Goal: Information Seeking & Learning: Learn about a topic

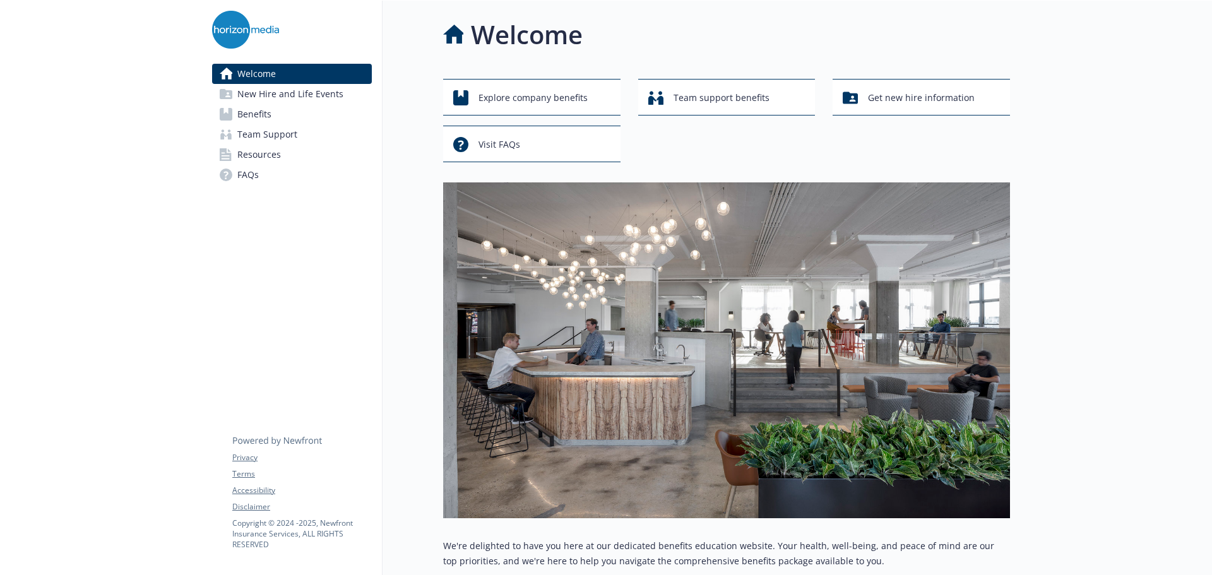
scroll to position [360, 0]
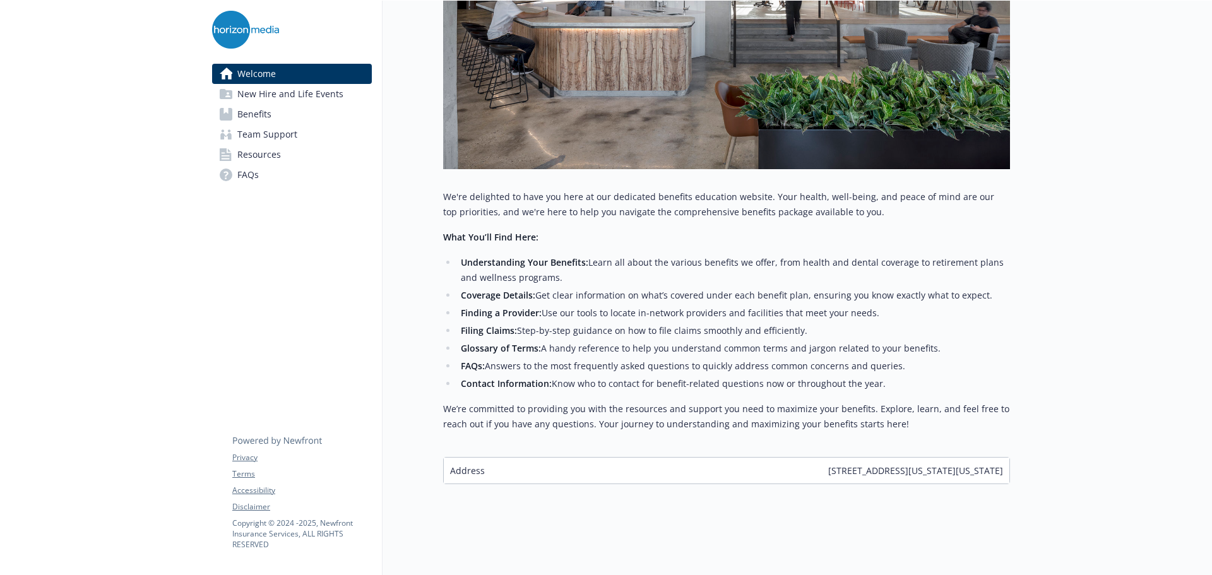
click at [310, 95] on span "New Hire and Life Events" at bounding box center [290, 94] width 106 height 20
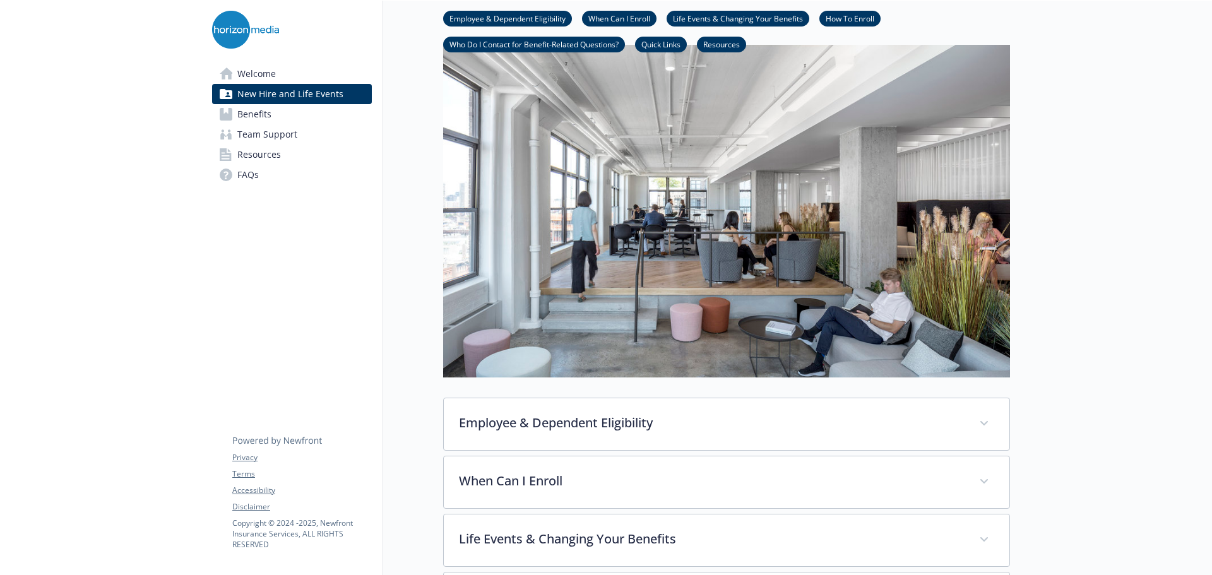
scroll to position [0, 11]
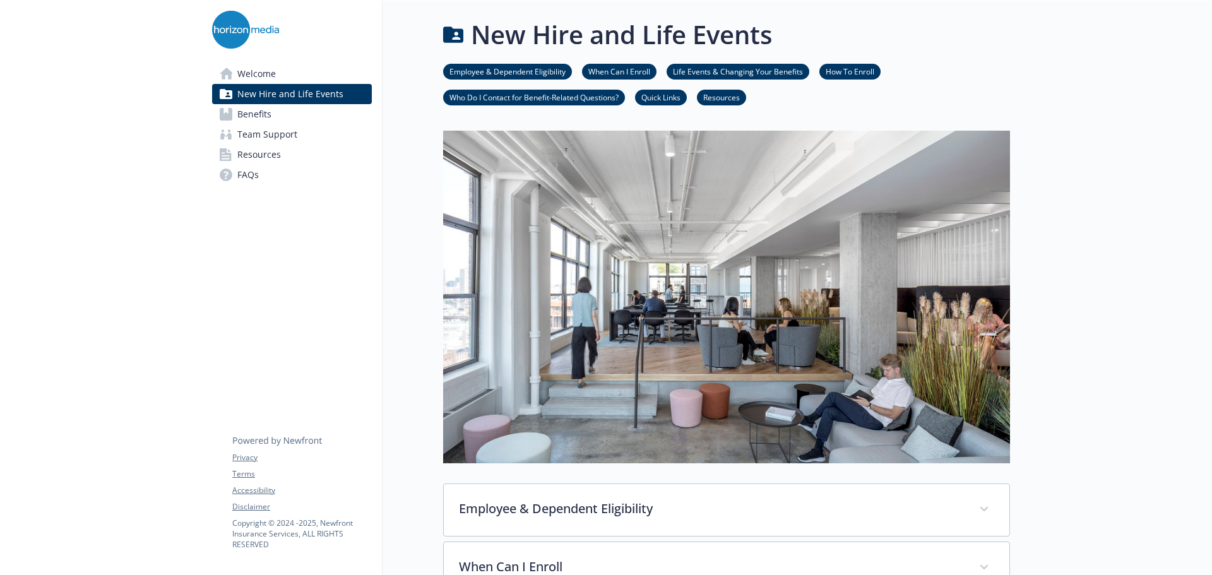
click at [265, 117] on link "Benefits" at bounding box center [292, 114] width 160 height 20
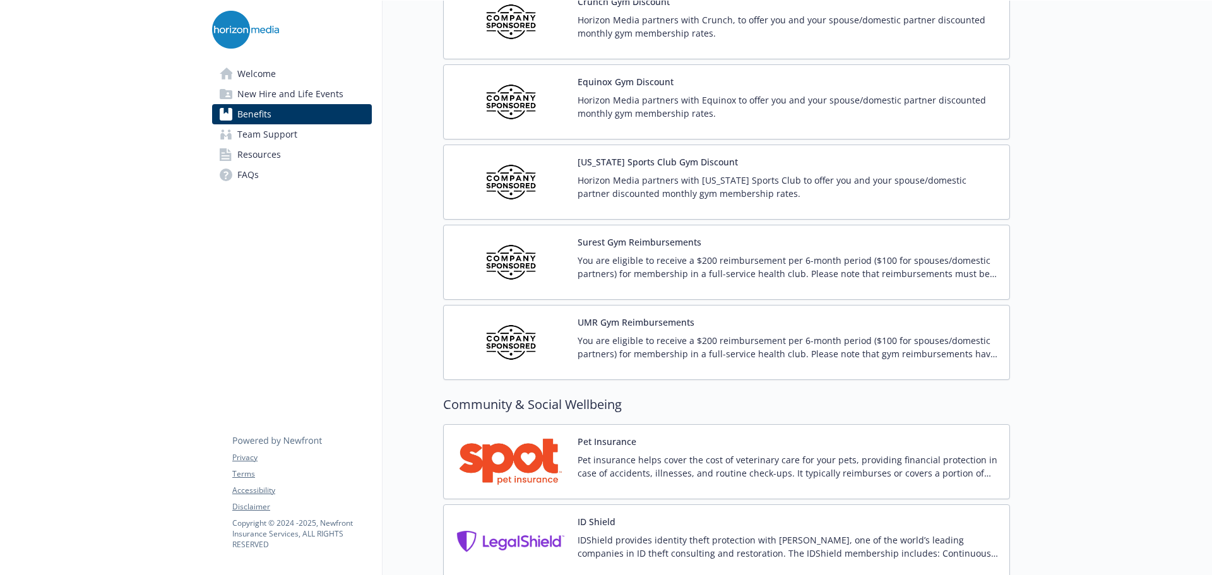
scroll to position [2911, 0]
click at [735, 85] on div "Equinox Gym Discount Horizon Media partners with Equinox to offer you and your …" at bounding box center [788, 101] width 422 height 54
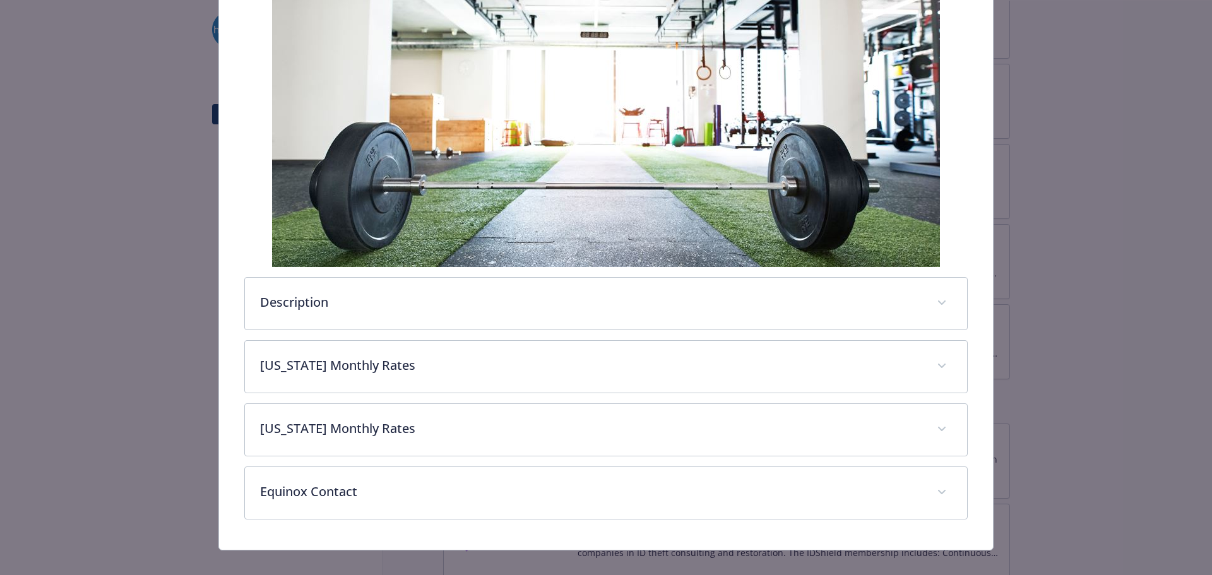
scroll to position [249, 0]
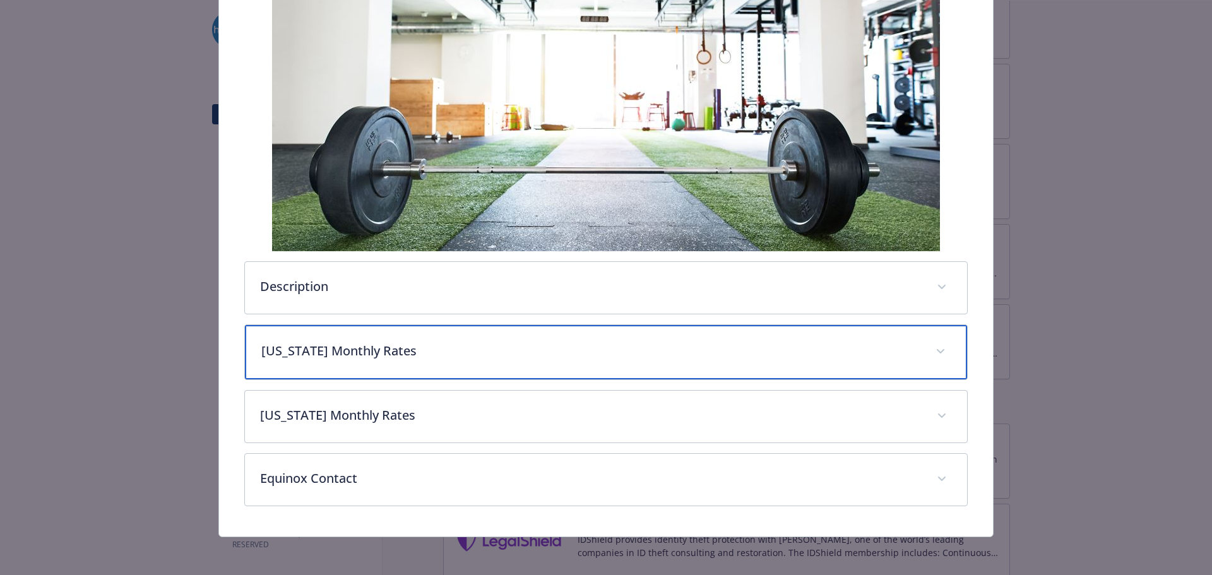
click at [518, 351] on p "[US_STATE] Monthly Rates" at bounding box center [590, 350] width 659 height 19
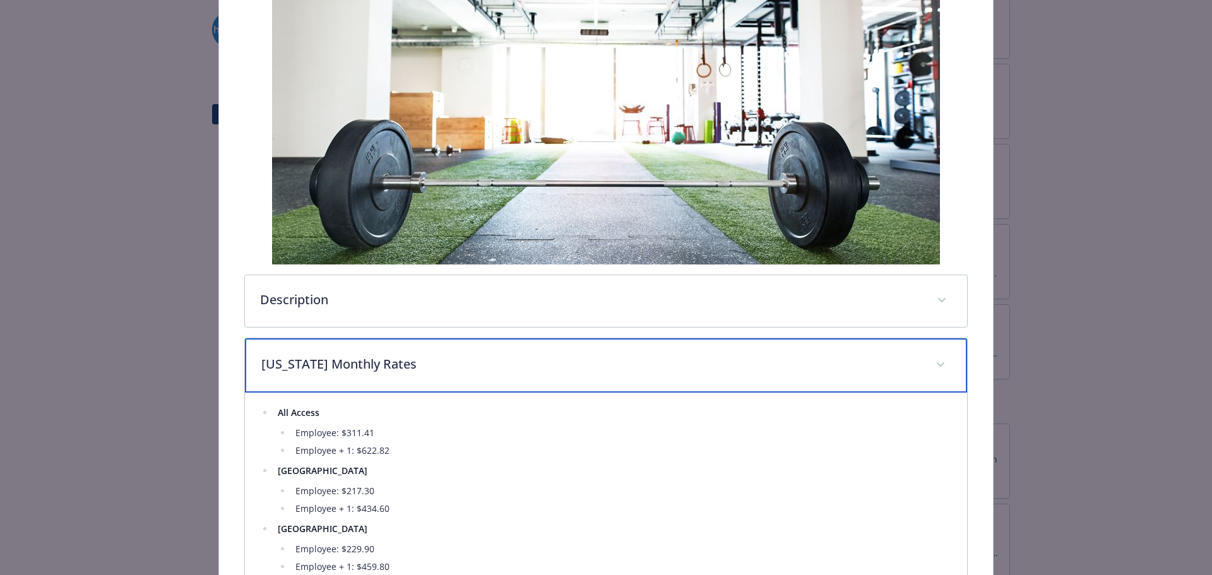
scroll to position [0, 0]
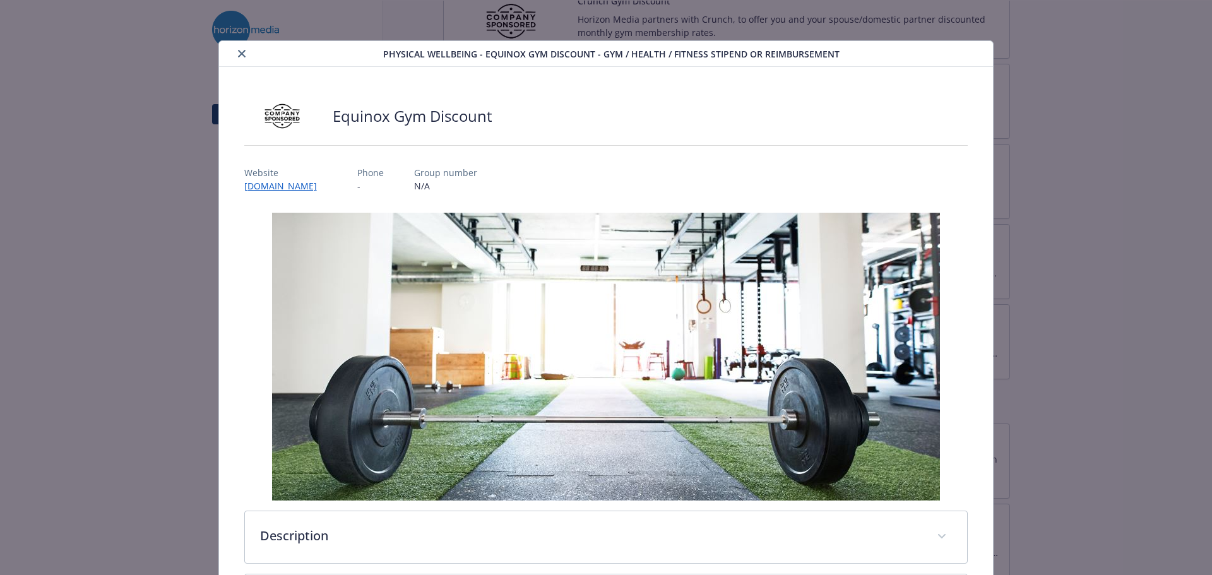
click at [239, 46] on button "close" at bounding box center [241, 53] width 15 height 15
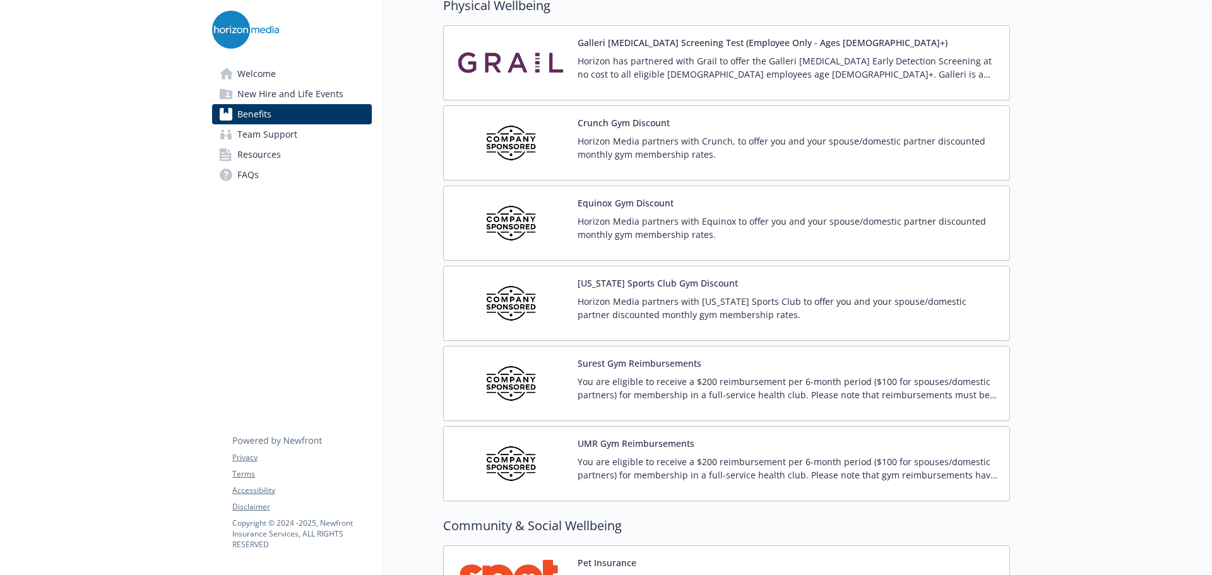
click at [560, 160] on div "Crunch Gym Discount Horizon Media partners with Crunch, to offer you and your s…" at bounding box center [726, 143] width 545 height 54
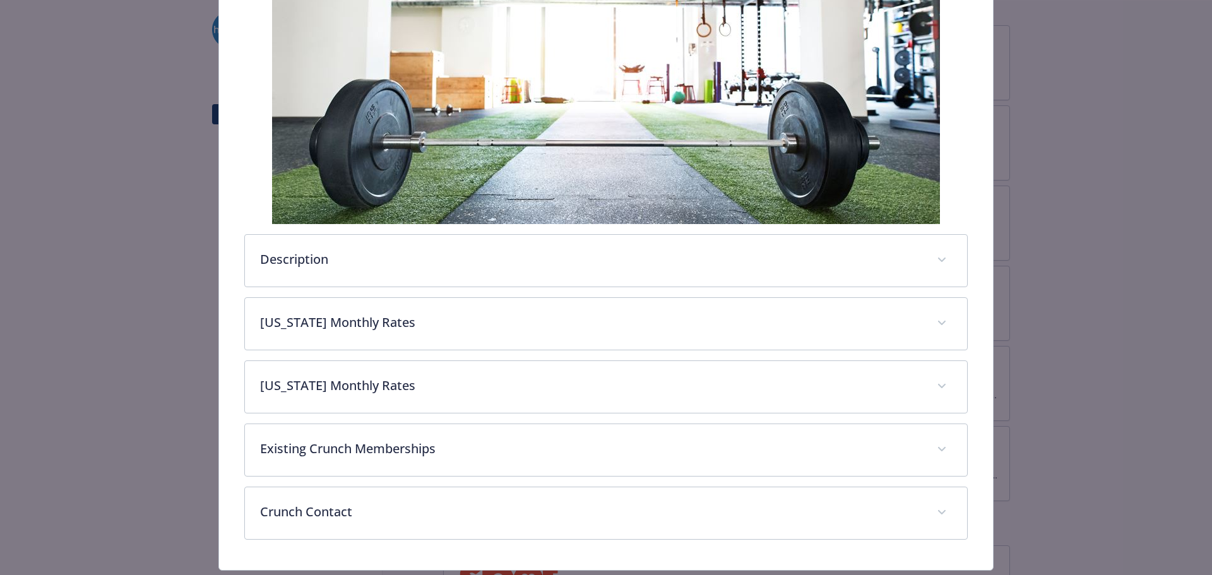
scroll to position [292, 0]
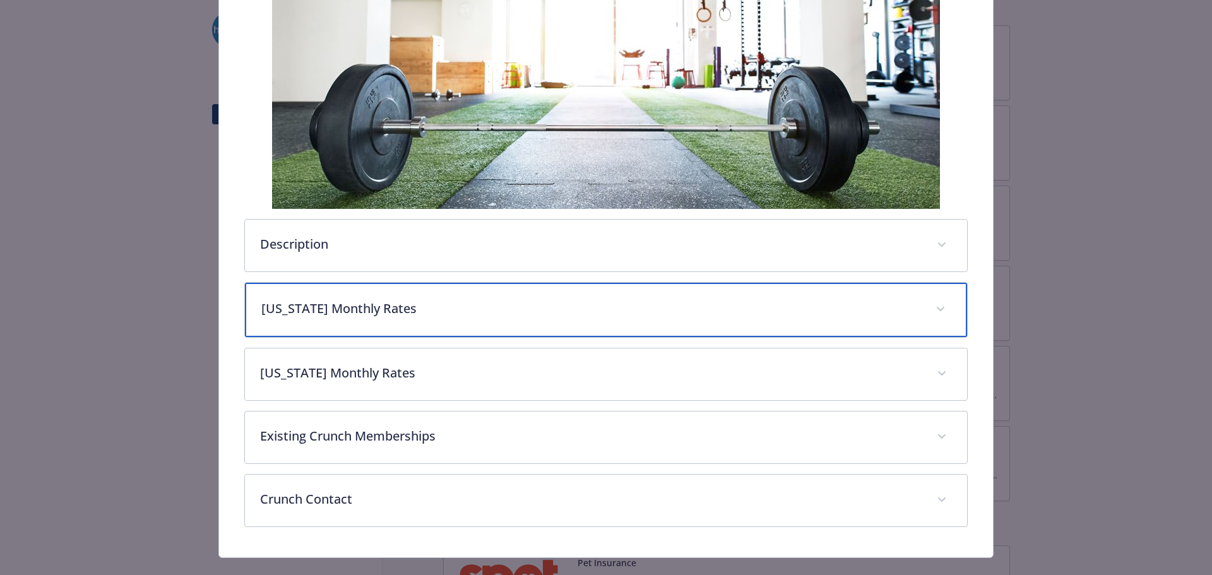
click at [449, 291] on div "[US_STATE] Monthly Rates" at bounding box center [606, 310] width 723 height 54
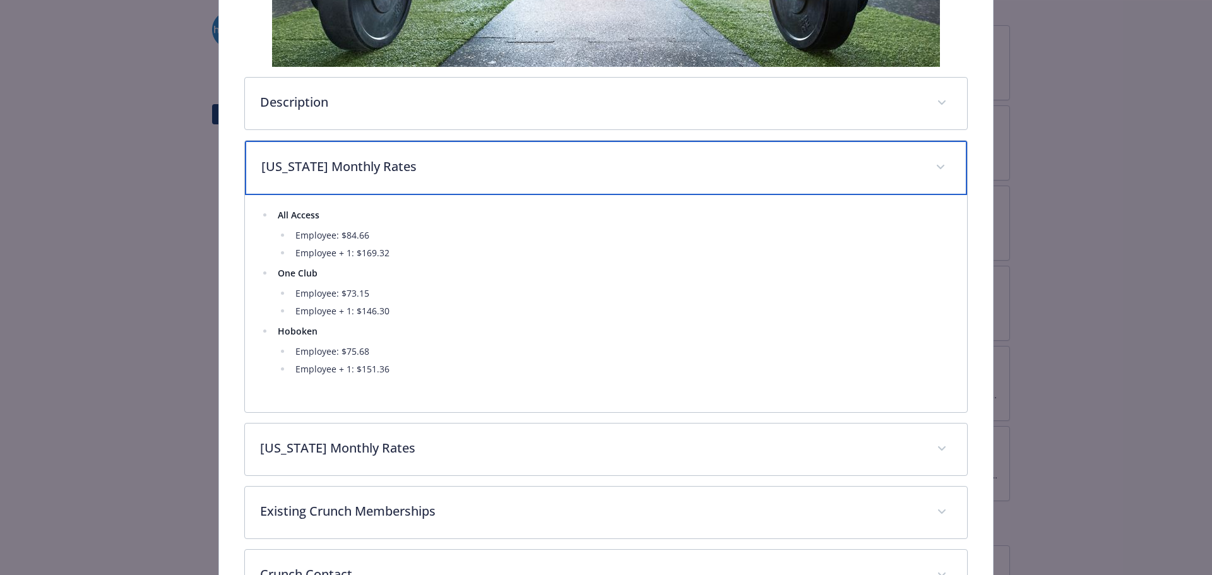
scroll to position [435, 0]
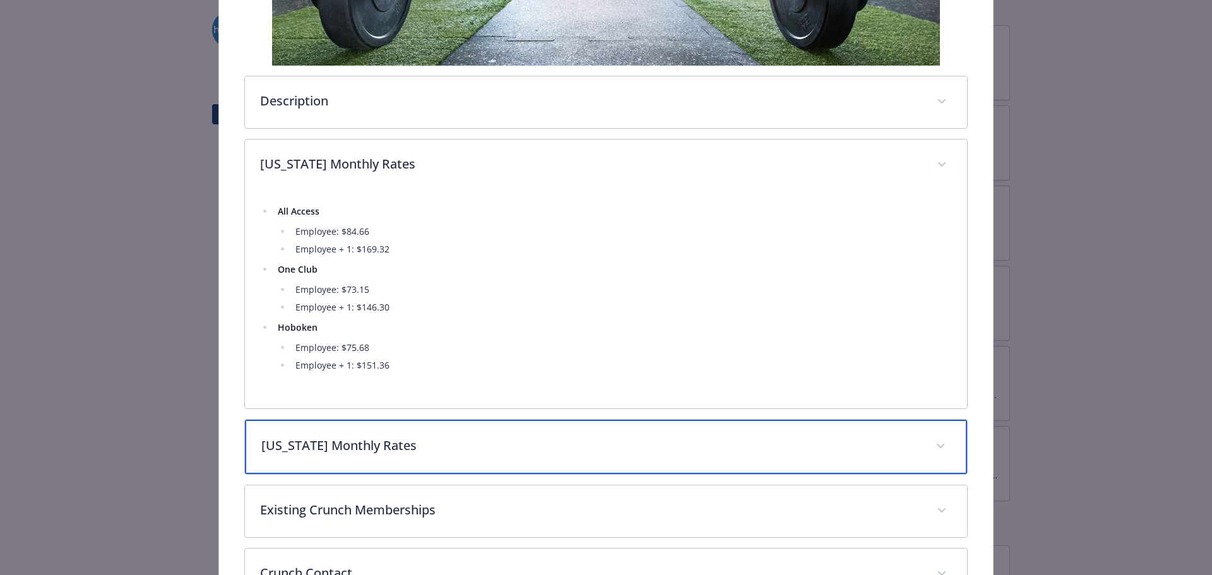
click at [316, 449] on p "[US_STATE] Monthly Rates" at bounding box center [590, 445] width 659 height 19
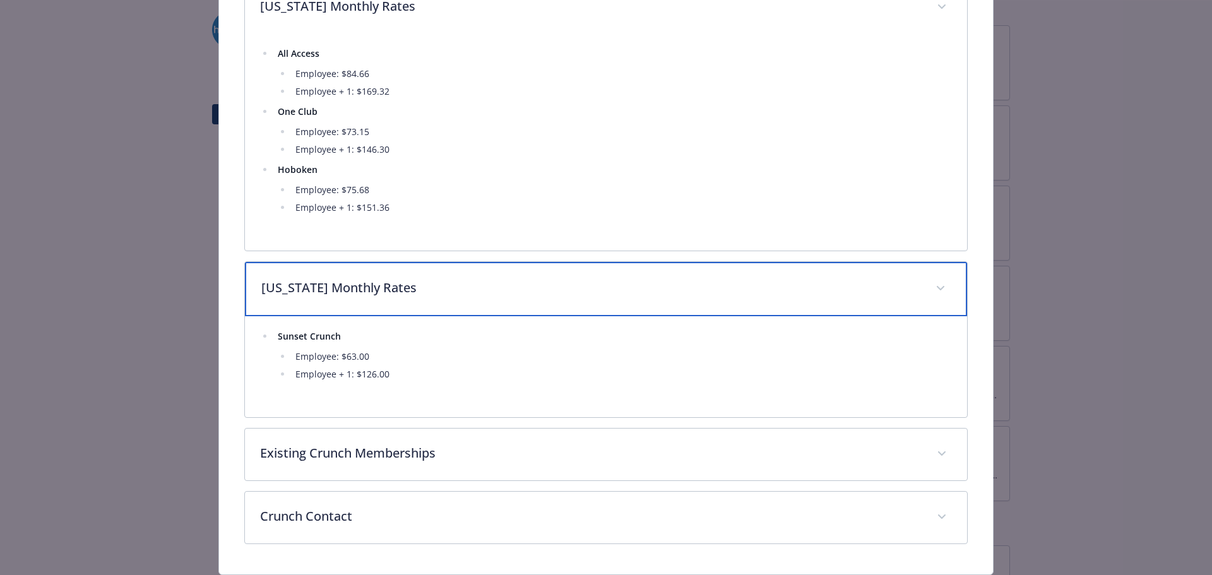
scroll to position [594, 0]
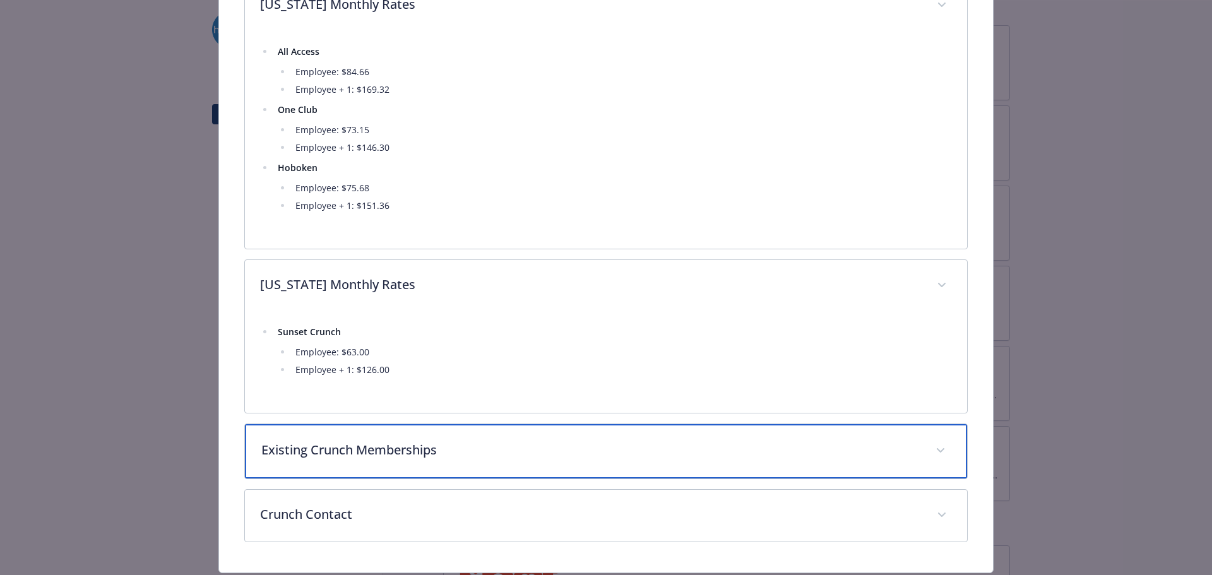
click at [316, 449] on p "Existing Crunch Memberships" at bounding box center [590, 450] width 659 height 19
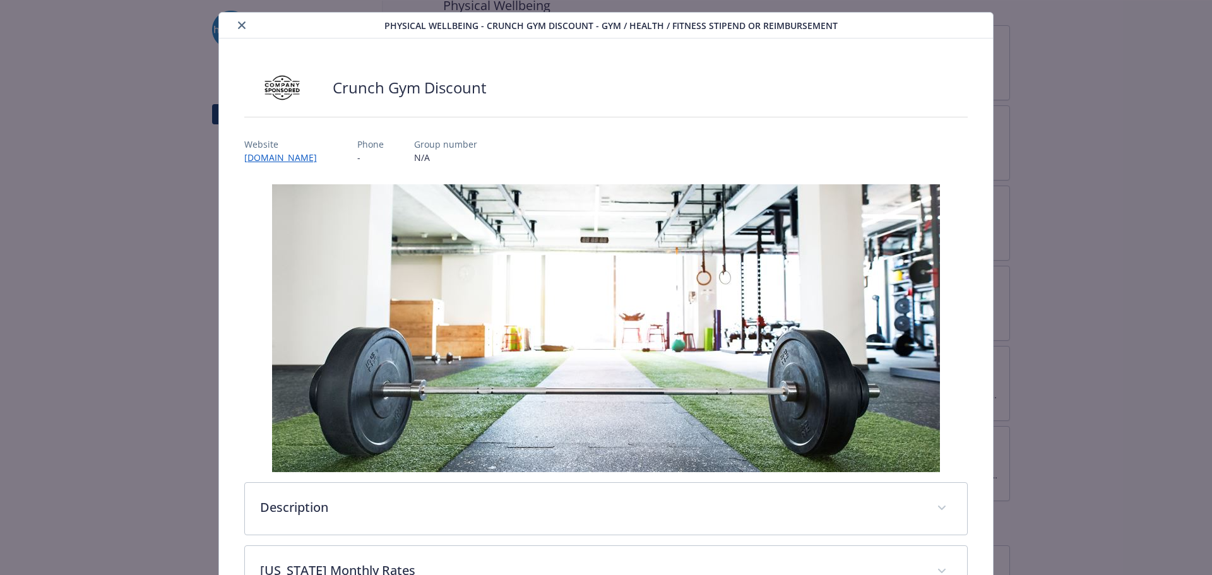
scroll to position [0, 0]
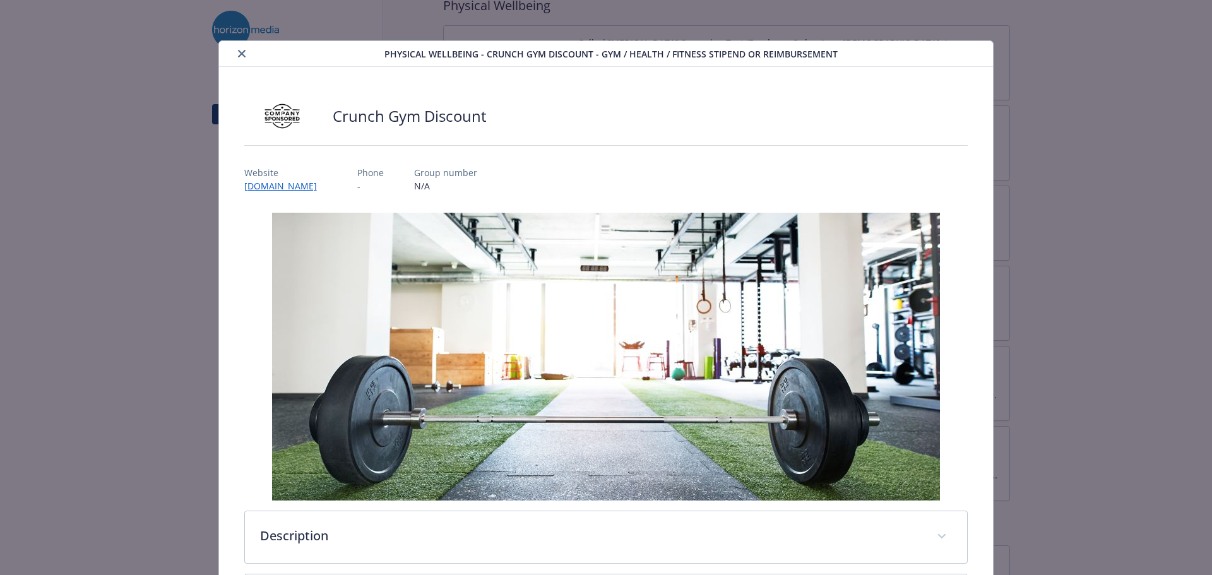
click at [240, 47] on button "close" at bounding box center [241, 53] width 15 height 15
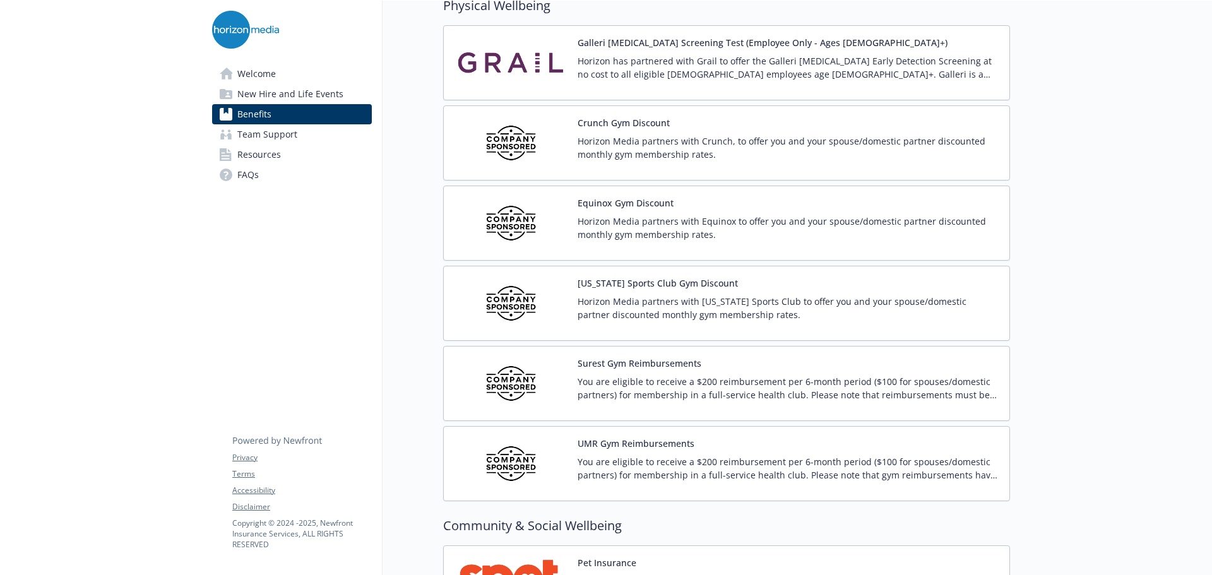
click at [560, 310] on div "[US_STATE] Sports Club Gym Discount Horizon Media partners with [US_STATE] Spor…" at bounding box center [726, 303] width 545 height 54
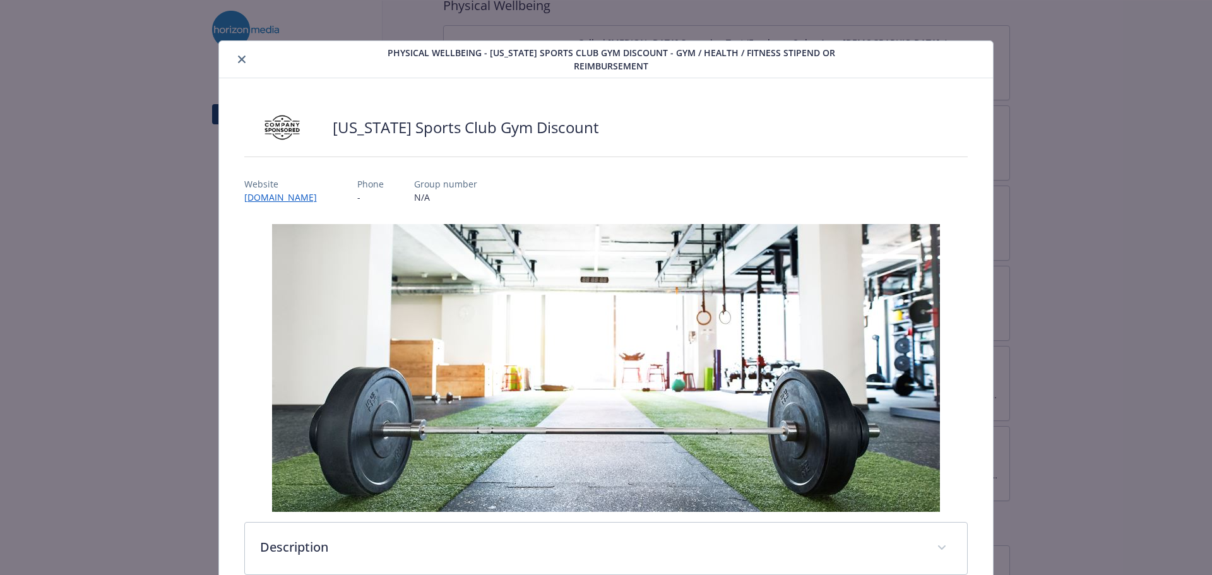
scroll to position [198, 0]
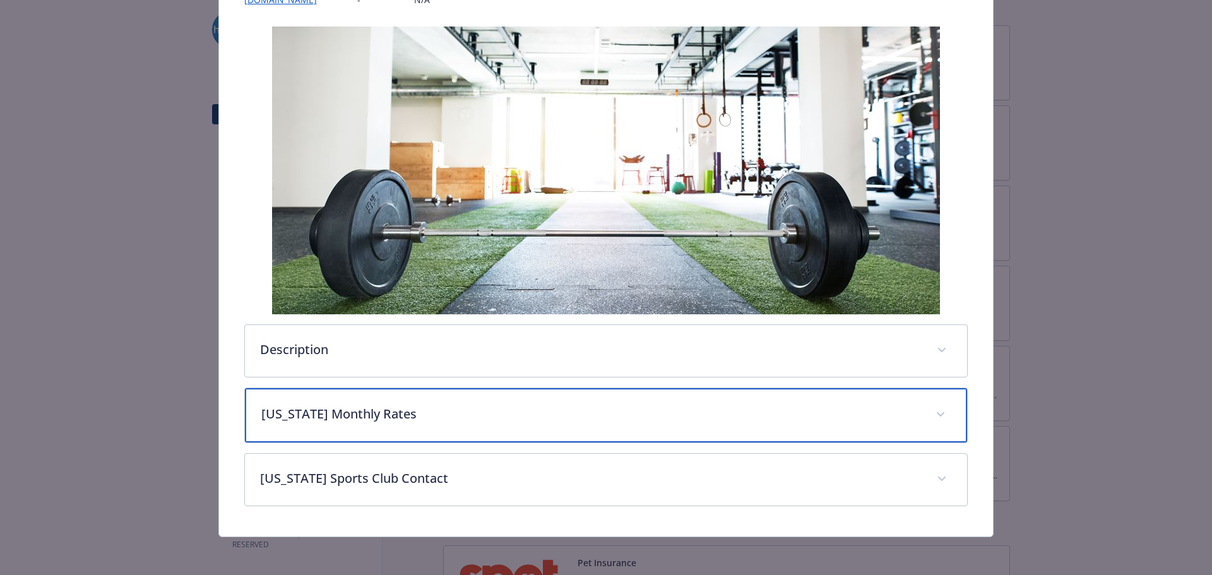
click at [391, 419] on p "[US_STATE] Monthly Rates" at bounding box center [590, 414] width 659 height 19
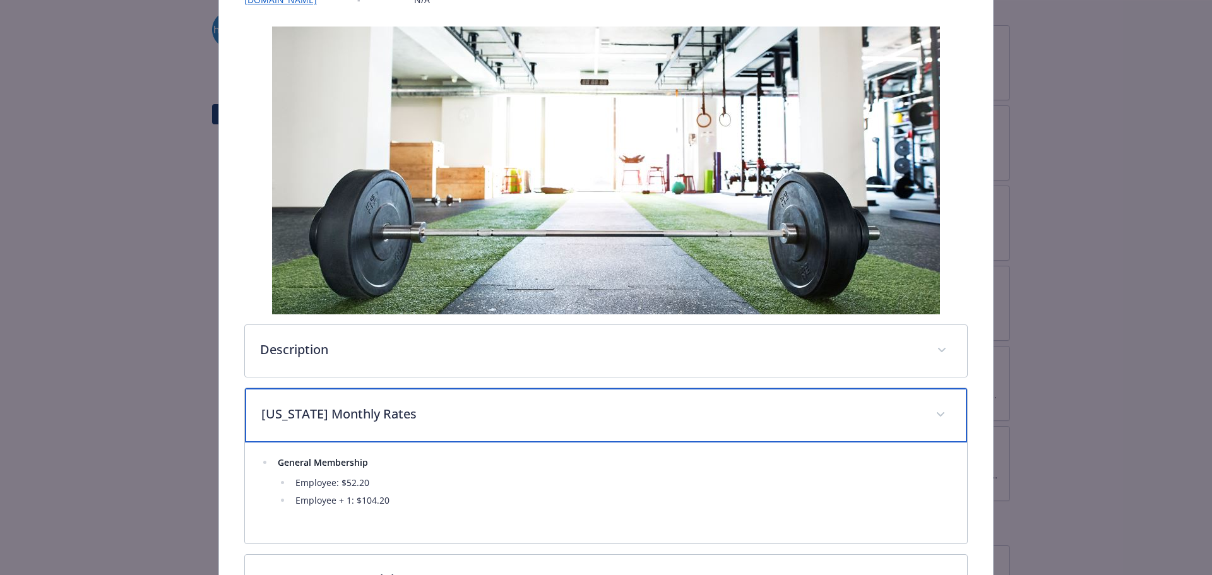
scroll to position [281, 0]
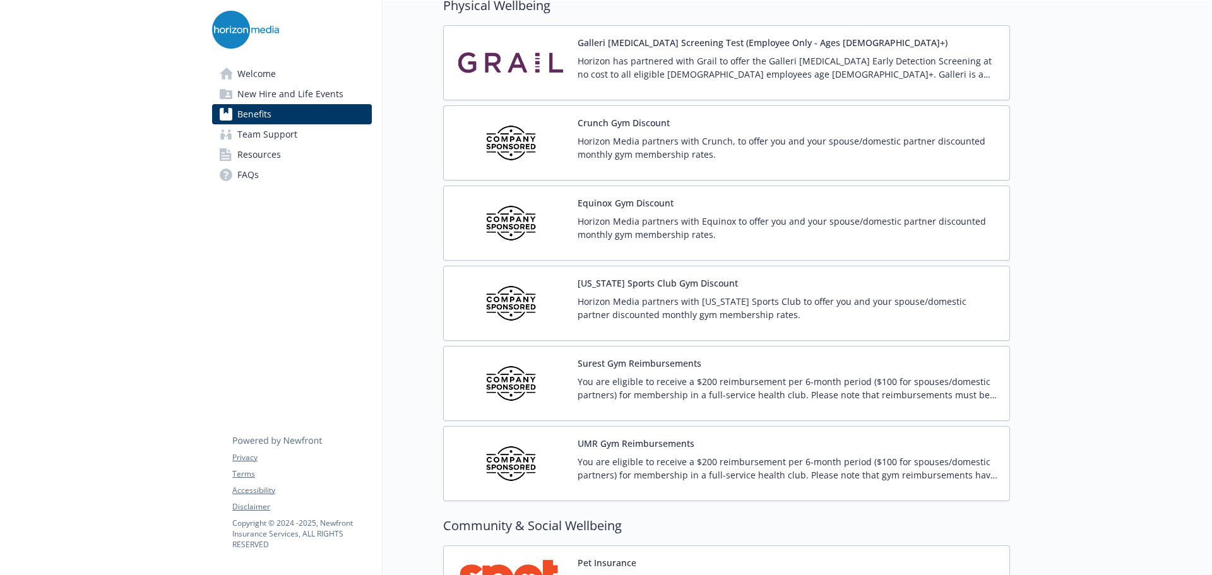
click at [543, 437] on img at bounding box center [511, 464] width 114 height 54
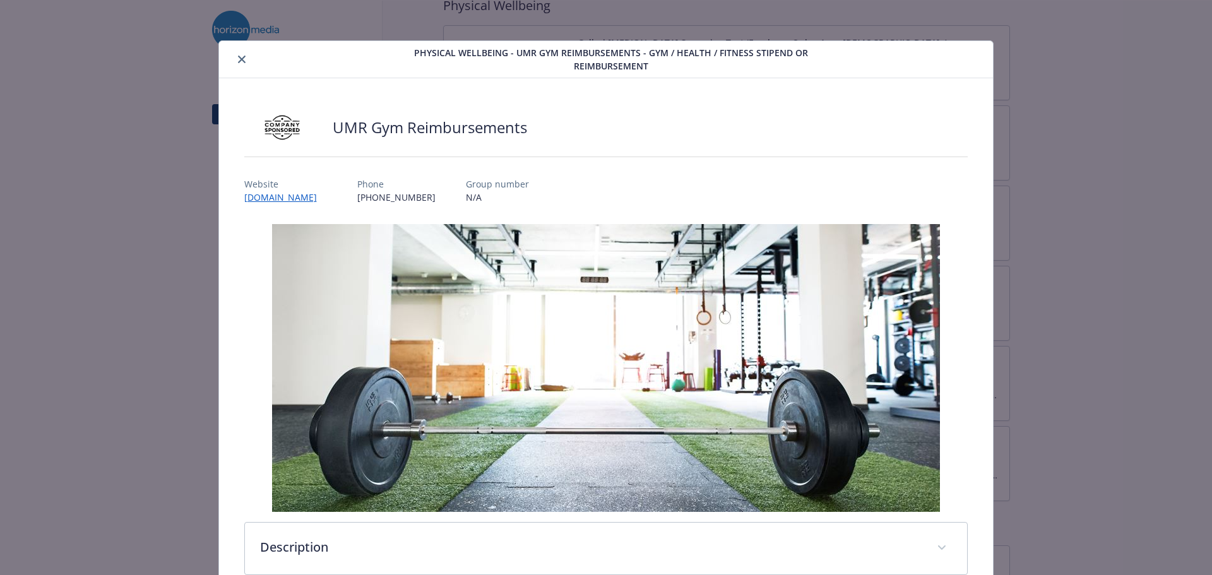
scroll to position [198, 0]
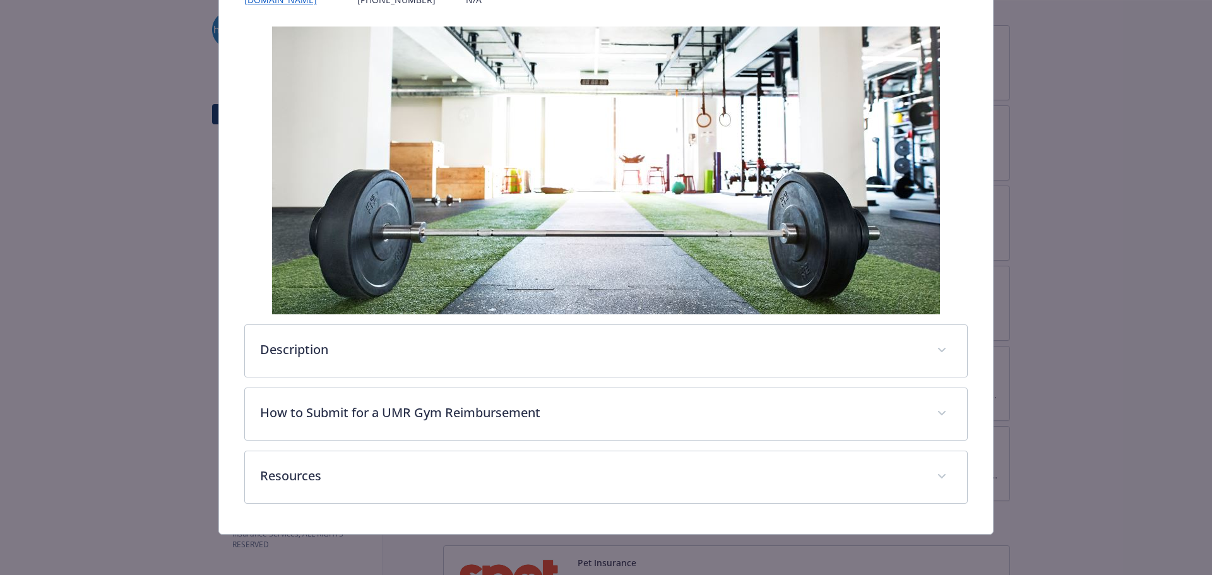
click at [435, 383] on div "Description You are eligible to receive a $200 reimbursement per 6-month period…" at bounding box center [606, 265] width 724 height 477
